Goal: Transaction & Acquisition: Book appointment/travel/reservation

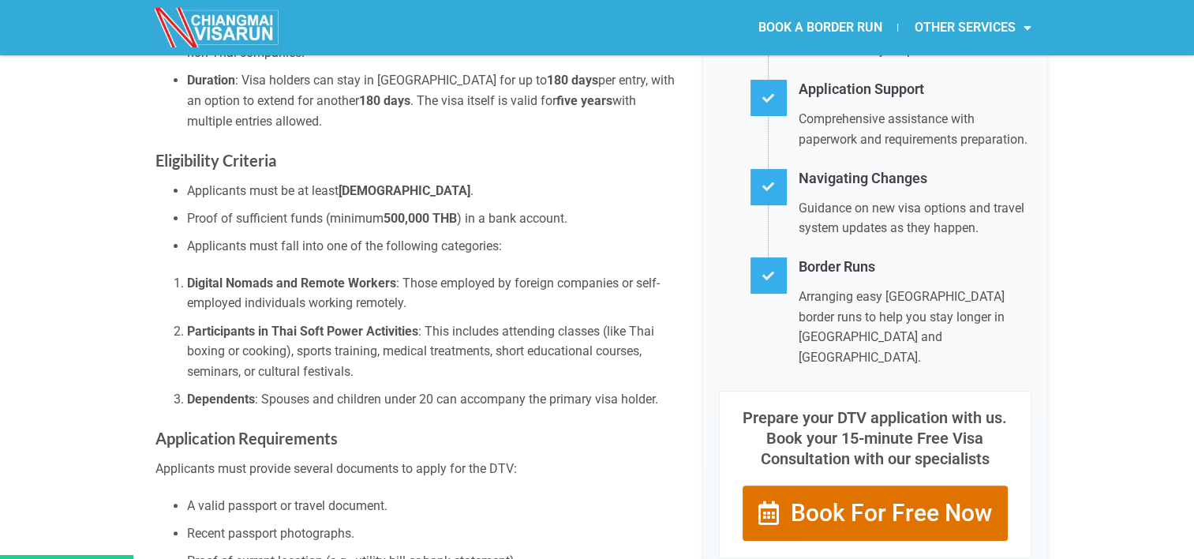
scroll to position [379, 0]
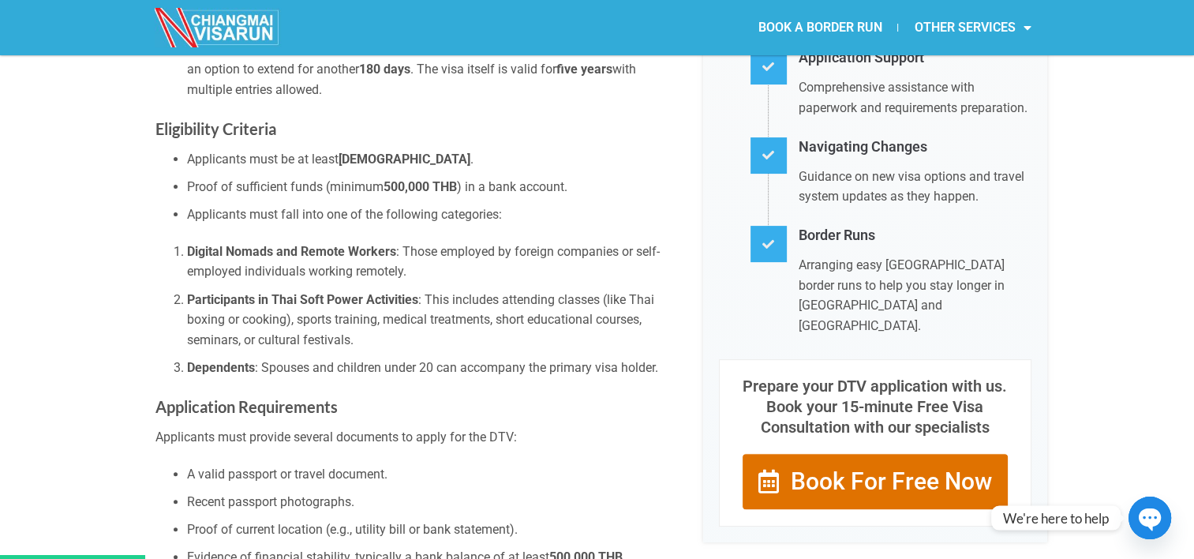
click at [311, 358] on li "Dependents : Spouses and children under 20 can accompany the primary visa holde…" at bounding box center [433, 368] width 493 height 21
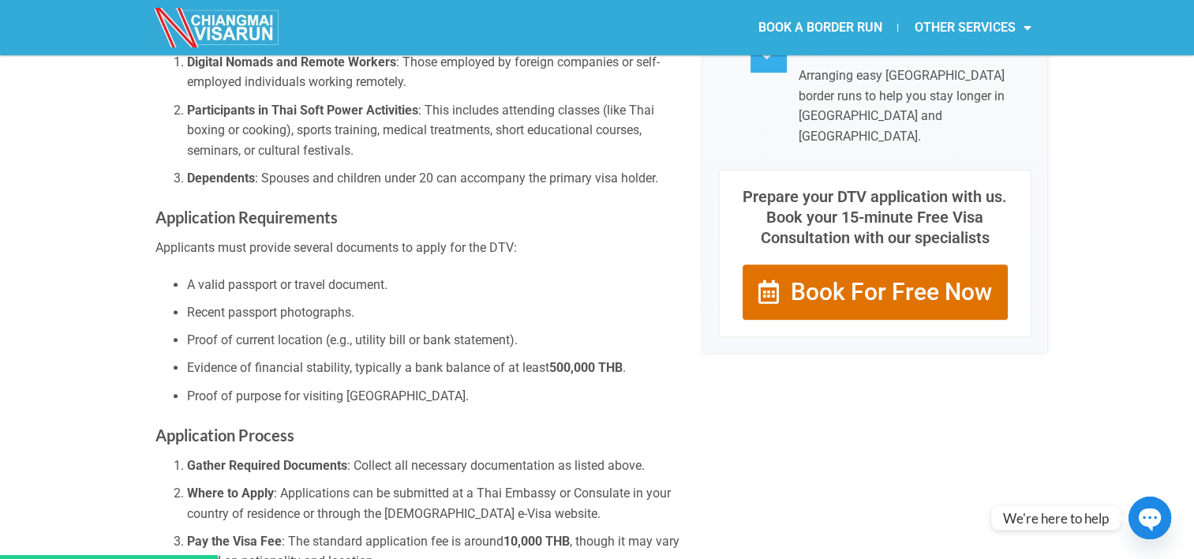
scroll to position [600, 0]
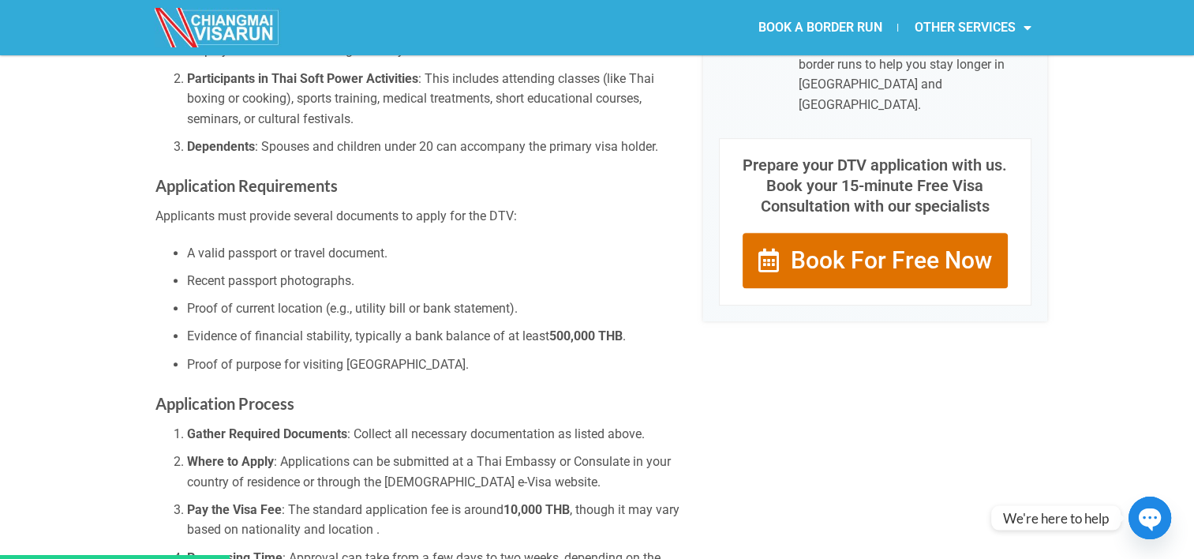
click at [824, 249] on span "Book For Free Now" at bounding box center [891, 261] width 201 height 24
click at [524, 298] on li "Proof of current location (e.g., utility bill or bank statement)." at bounding box center [433, 308] width 493 height 21
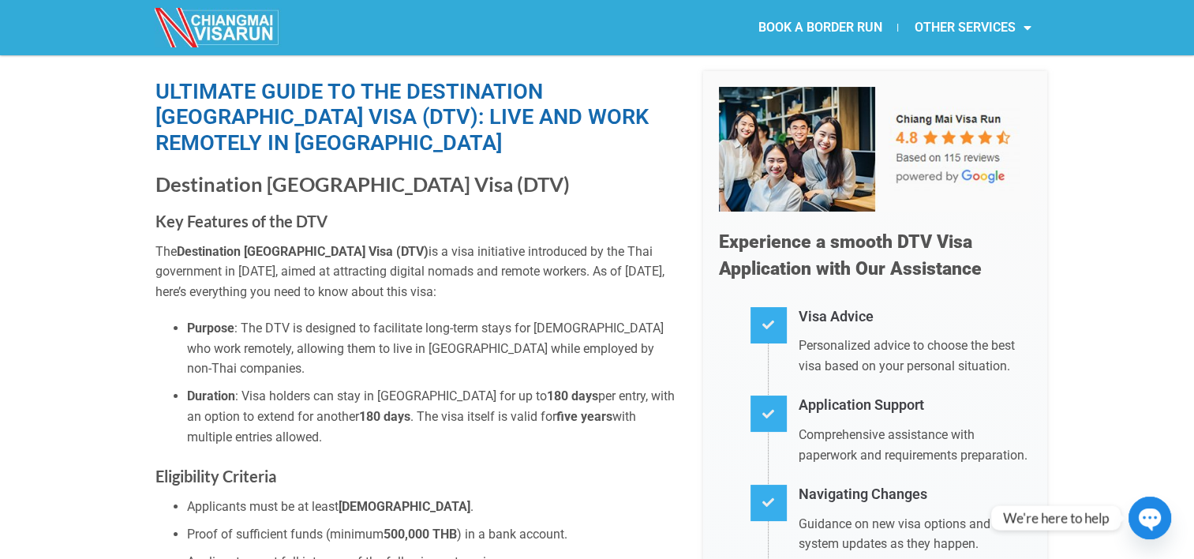
scroll to position [0, 0]
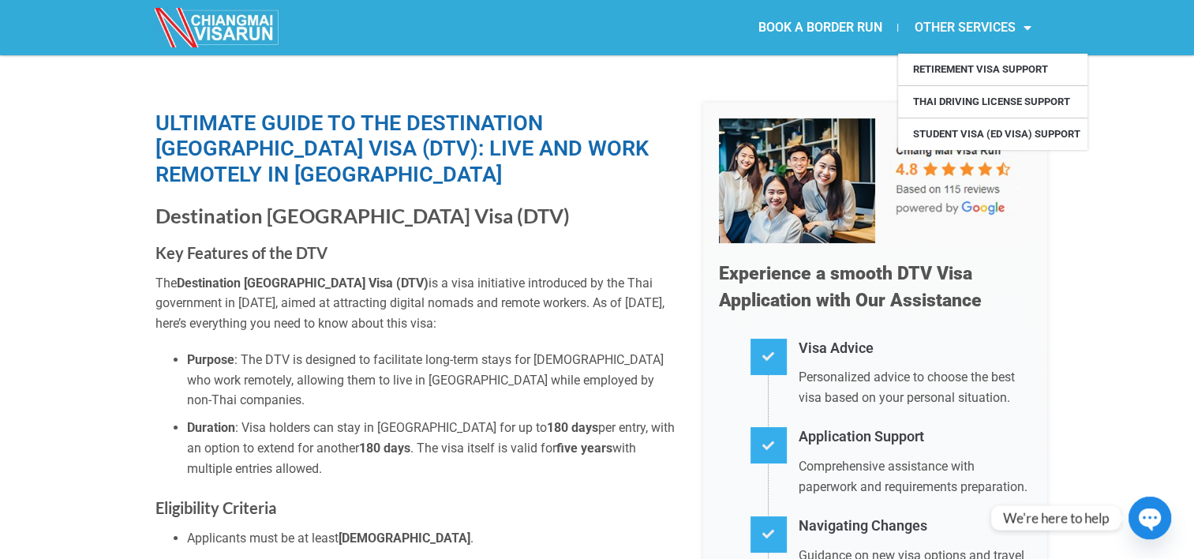
click at [960, 24] on link "OTHER SERVICES" at bounding box center [972, 27] width 148 height 36
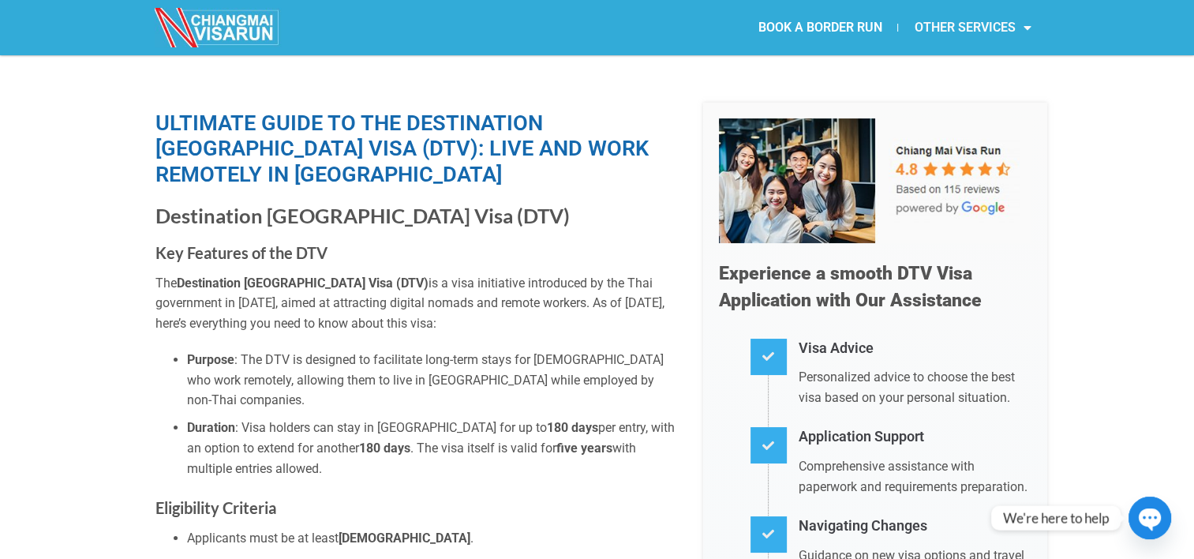
click at [960, 24] on link "OTHER SERVICES" at bounding box center [972, 27] width 148 height 36
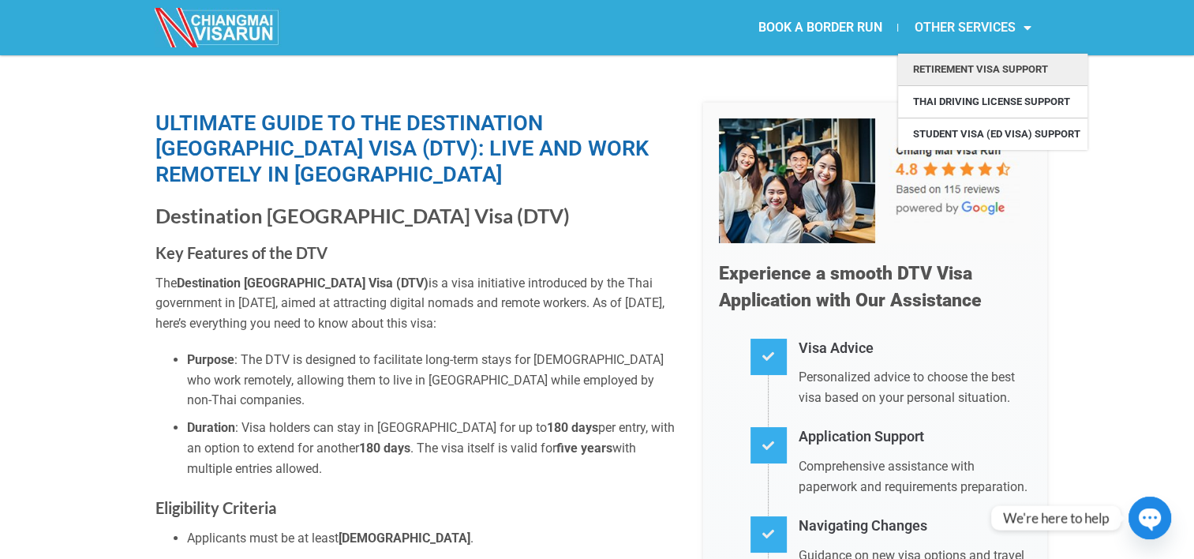
click at [959, 73] on link "Retirement Visa Support" at bounding box center [992, 70] width 189 height 32
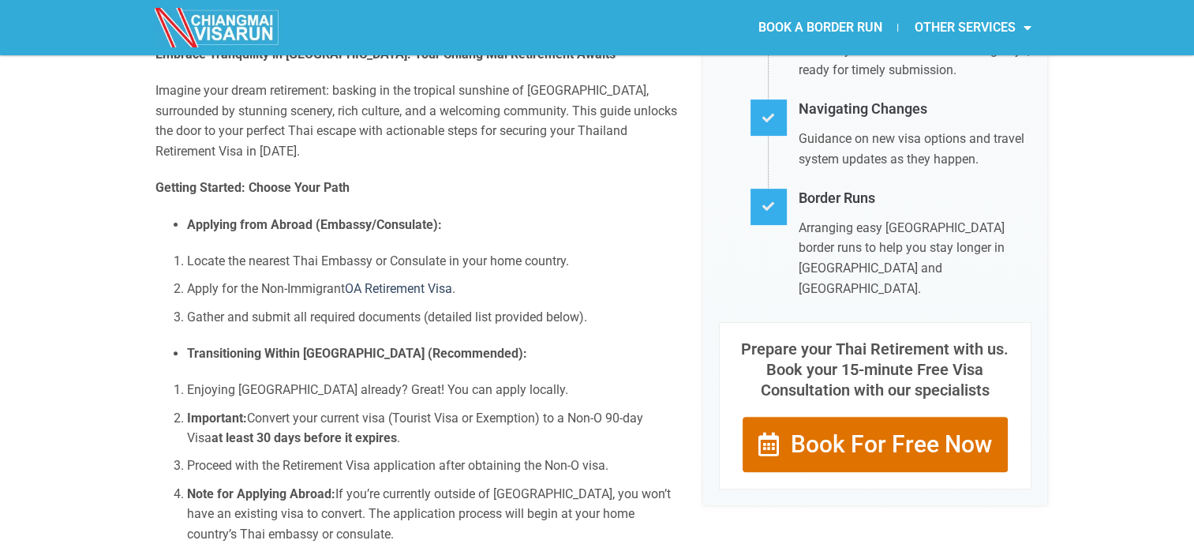
scroll to position [537, 0]
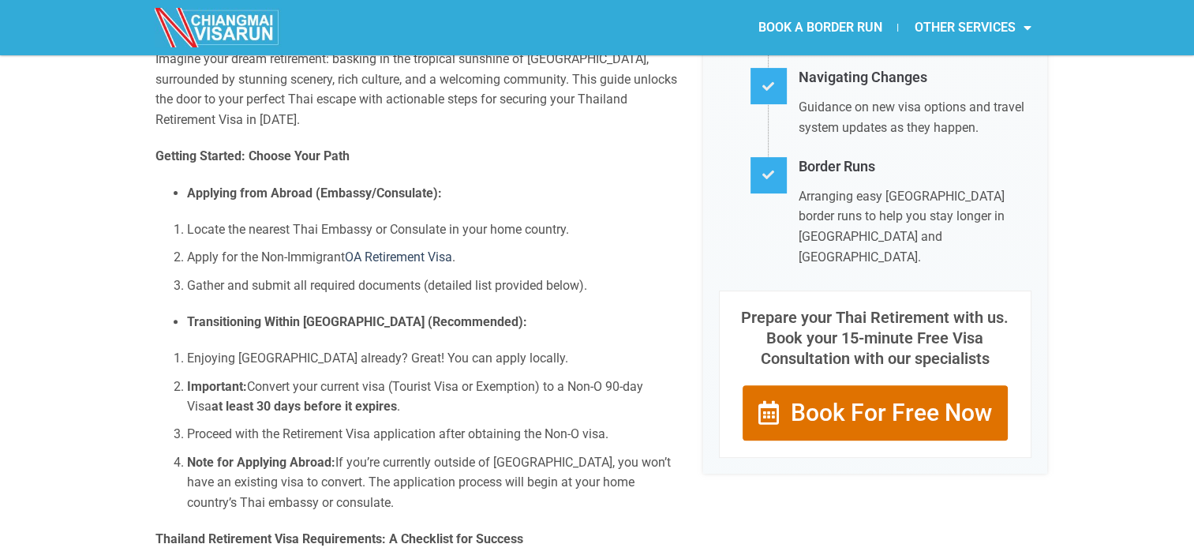
click at [786, 410] on link "Book For Free Now" at bounding box center [875, 412] width 267 height 57
